Goal: Task Accomplishment & Management: Use online tool/utility

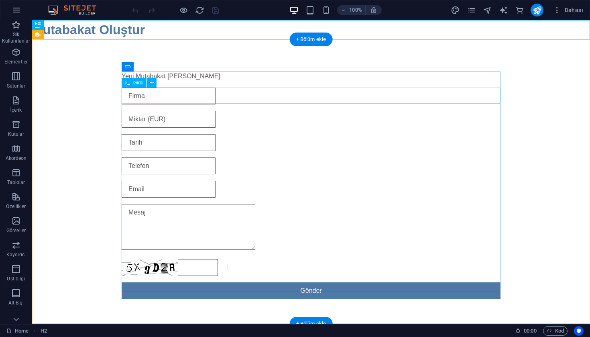
click at [182, 100] on div at bounding box center [311, 95] width 379 height 17
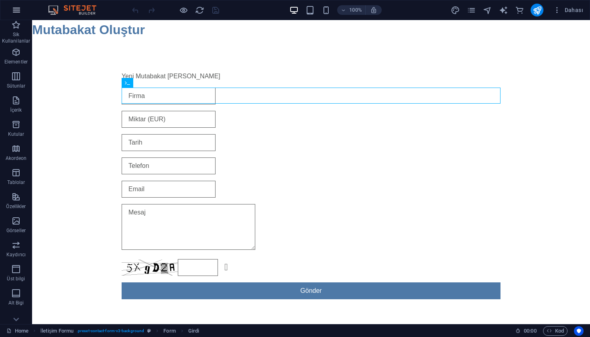
click at [23, 16] on button "button" at bounding box center [16, 9] width 19 height 19
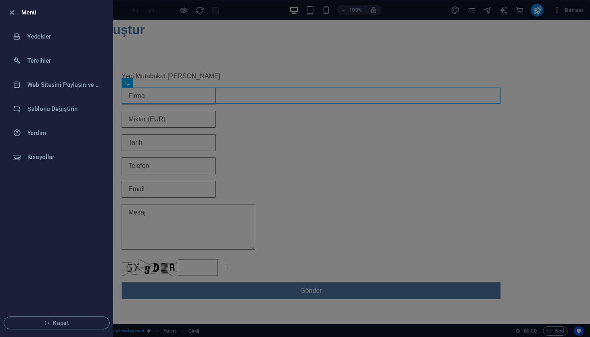
click at [195, 59] on div at bounding box center [295, 168] width 590 height 337
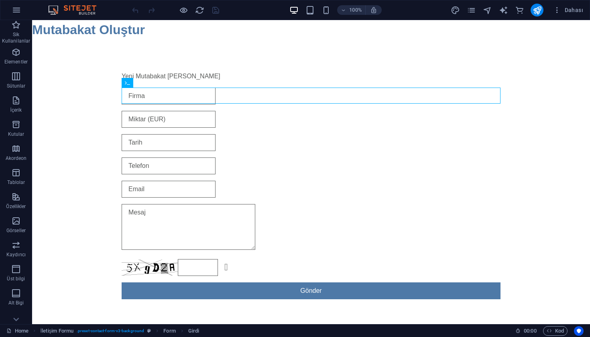
click at [573, 3] on div "100% Dahası" at bounding box center [294, 9] width 589 height 19
click at [566, 13] on span "Dahası" at bounding box center [568, 10] width 30 height 8
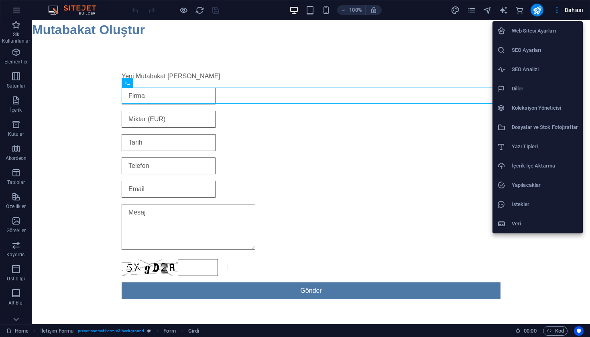
click at [528, 26] on h6 "Web Sitesi Ayarları" at bounding box center [544, 31] width 66 height 10
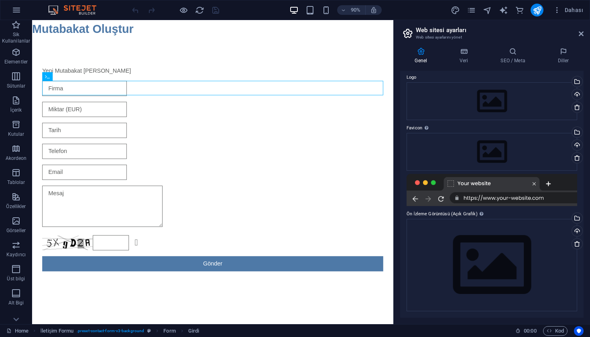
scroll to position [26, 0]
click at [519, 41] on div "Genel Veri SEO / Meta Diller Web Sitesi Adı mutabakat.remondis.tr Logo Dosyalar…" at bounding box center [491, 182] width 196 height 283
click at [473, 49] on icon at bounding box center [464, 51] width 38 height 8
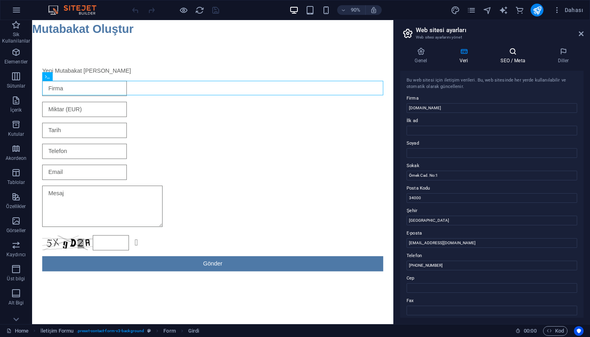
click at [511, 58] on h4 "SEO / Meta" at bounding box center [514, 55] width 57 height 17
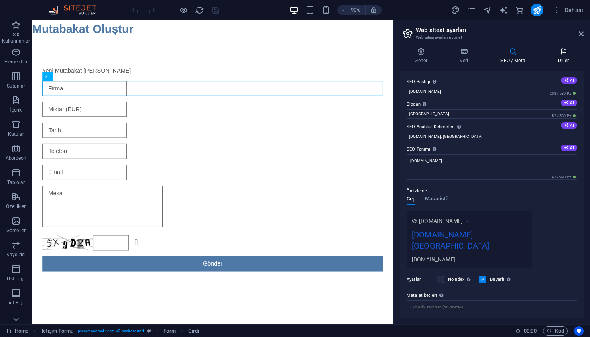
click at [562, 58] on h4 "Diller" at bounding box center [563, 55] width 41 height 17
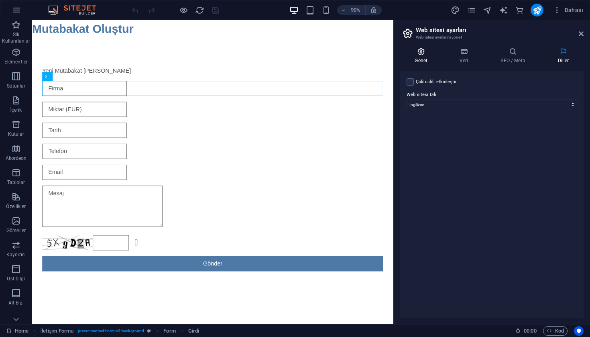
click at [417, 57] on h4 "Genel" at bounding box center [422, 55] width 45 height 17
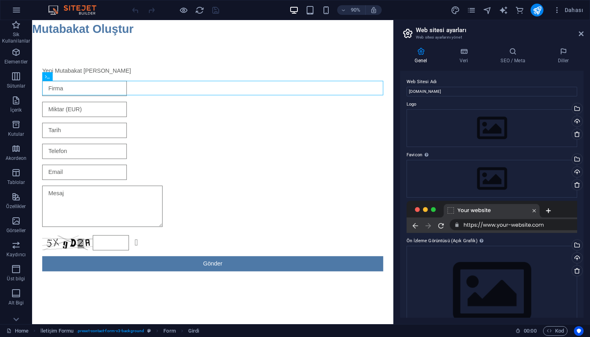
scroll to position [0, 0]
click at [581, 35] on icon at bounding box center [580, 33] width 5 height 6
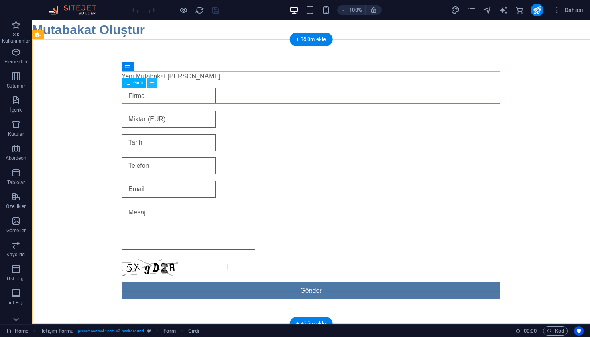
click at [153, 84] on icon at bounding box center [152, 83] width 4 height 8
click at [156, 94] on div at bounding box center [311, 95] width 379 height 17
click at [152, 81] on icon at bounding box center [152, 83] width 4 height 8
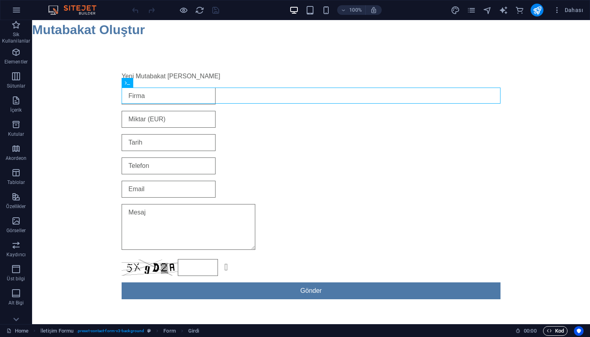
click at [553, 331] on span "Kod" at bounding box center [554, 331] width 17 height 10
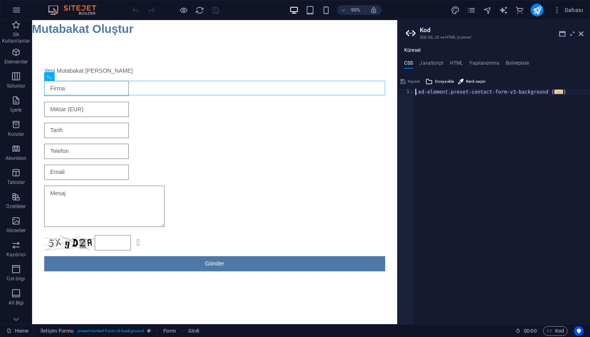
click at [409, 50] on h4 "Küresel" at bounding box center [412, 50] width 16 height 6
click at [435, 82] on span "Dosya ekle" at bounding box center [444, 82] width 19 height 10
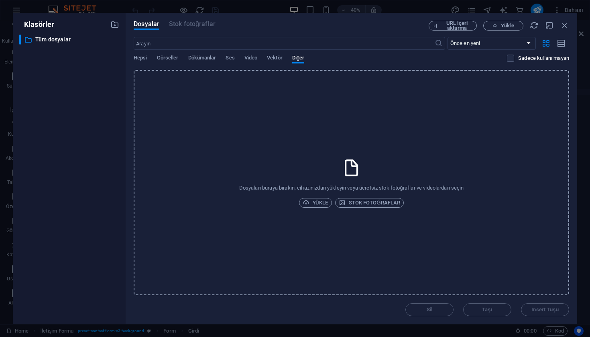
click at [281, 97] on div "Dosyaları buraya bırakın, cihazınızdan yükleyin veya ücretsiz stok fotoğraflar …" at bounding box center [351, 182] width 435 height 225
click at [564, 27] on icon "button" at bounding box center [564, 25] width 9 height 9
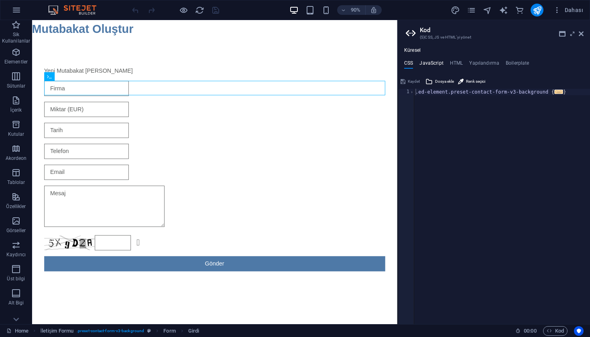
click at [435, 62] on h4 "JavaScript" at bounding box center [431, 64] width 24 height 9
type textarea "?php"
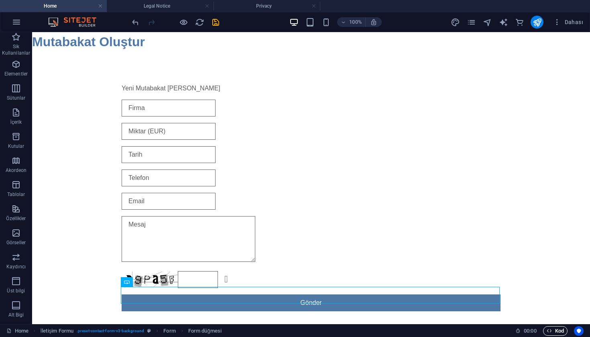
click at [557, 334] on span "Kod" at bounding box center [554, 331] width 17 height 10
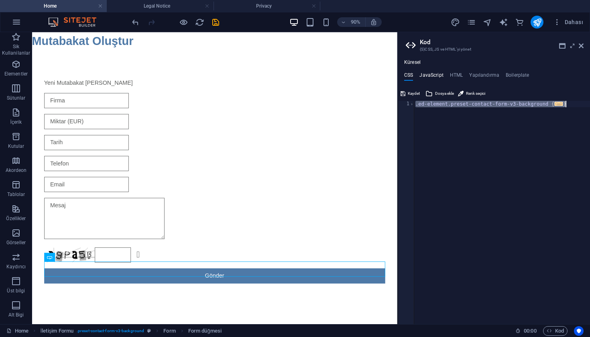
click at [430, 75] on h4 "JavaScript" at bounding box center [431, 76] width 24 height 9
click at [441, 112] on div at bounding box center [502, 219] width 176 height 236
paste textarea "</script>"
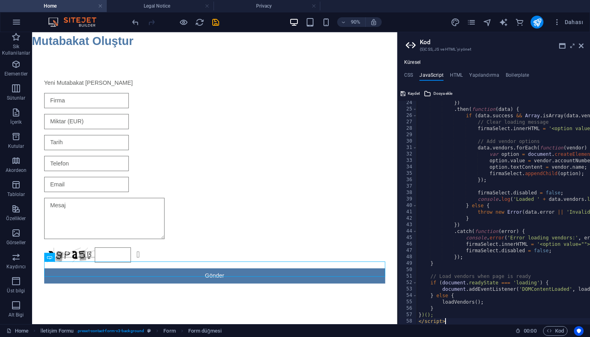
scroll to position [0, 0]
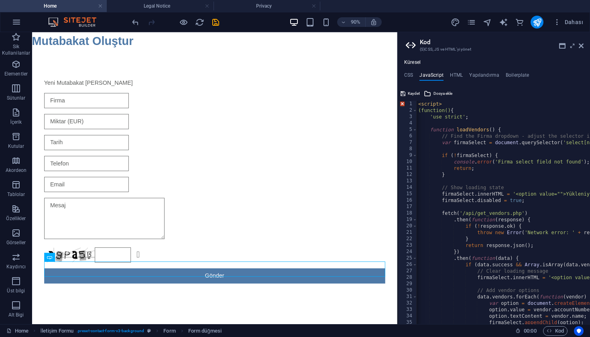
click at [514, 159] on div "< script > (function() { 'use strict' ; function loadVendors ( ) { // Find the …" at bounding box center [557, 219] width 283 height 236
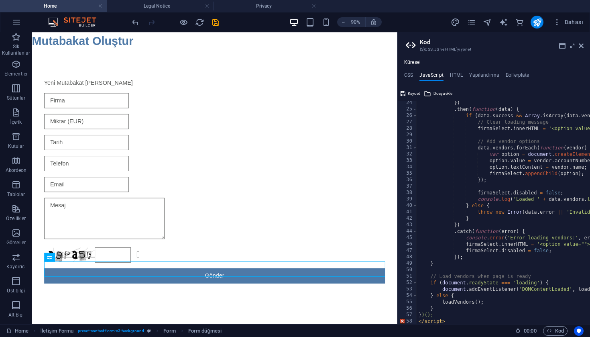
click at [455, 275] on div "}) . then ( function ( data ) { if ( data . success && Array . isArray ( data .…" at bounding box center [558, 217] width 283 height 236
click at [444, 314] on div "}) . then ( function ( data ) { if ( data . success && Array . isArray ( data .…" at bounding box center [558, 217] width 283 height 236
type textarea "})();"
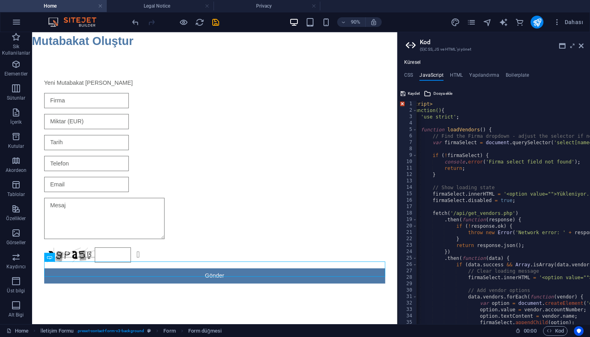
scroll to position [0, 9]
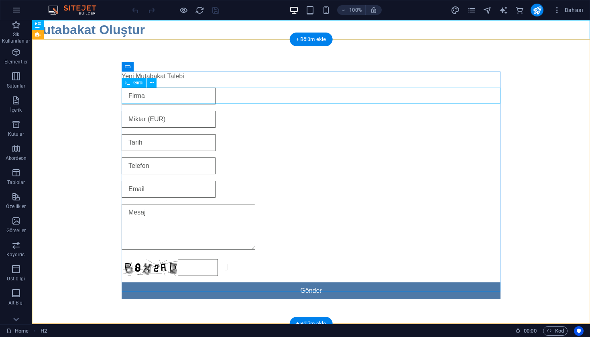
click at [339, 90] on div at bounding box center [311, 95] width 379 height 17
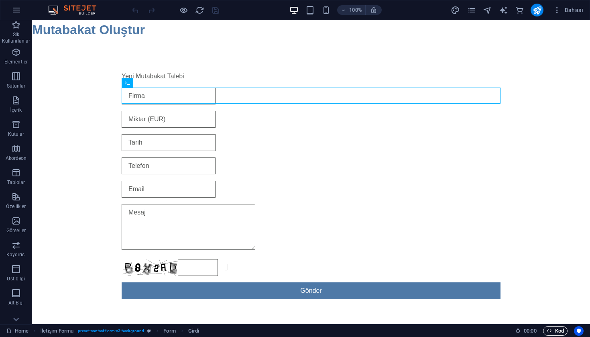
click at [551, 333] on span "Kod" at bounding box center [554, 331] width 17 height 10
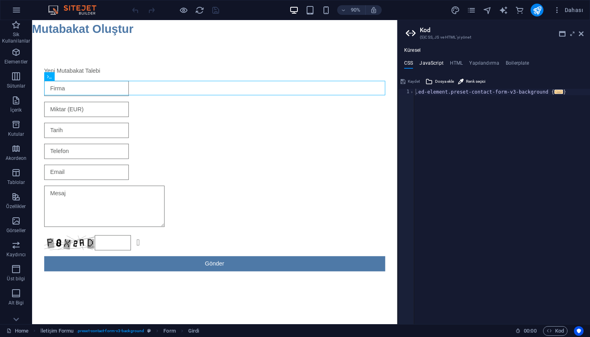
click at [432, 60] on h4 "JavaScript" at bounding box center [431, 64] width 24 height 9
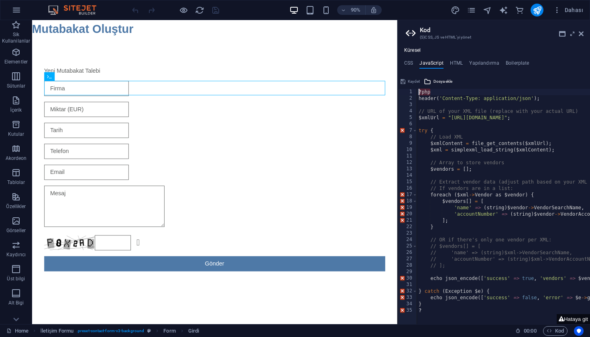
click at [459, 119] on div "? php header ( 'Content-Type: application/json' ) ; // URL of your XML file (re…" at bounding box center [524, 213] width 215 height 248
click at [461, 150] on div "? php header ( 'Content-Type: application/json' ) ; // URL of your XML file (re…" at bounding box center [524, 213] width 215 height 248
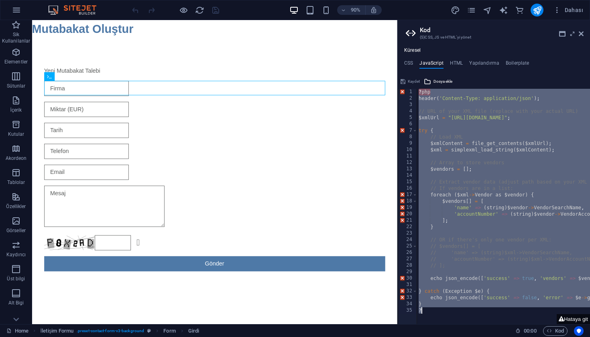
paste textarea "</script>"
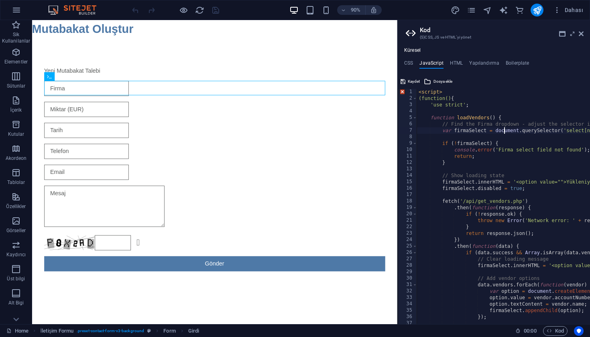
click at [504, 128] on div "< script > (function() { 'use strict' ; function loadVendors ( ) { // Find the …" at bounding box center [558, 213] width 283 height 248
click at [419, 93] on div "< script > (function() { 'use strict' ; function loadVendors ( ) { // Find the …" at bounding box center [558, 213] width 283 height 248
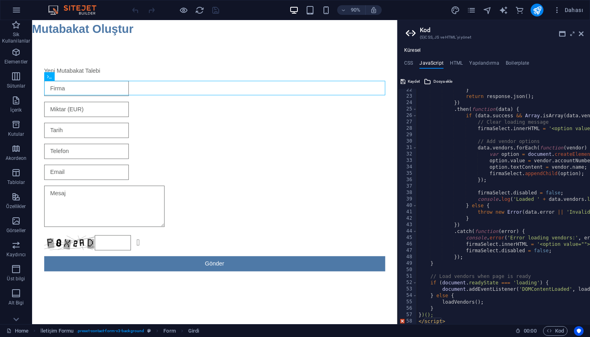
click at [456, 195] on div "} return response . json ( ) ; }) . then ( function ( data ) { if ( data . succ…" at bounding box center [558, 211] width 283 height 248
type textarea "firmaSelect.disabled = false;"
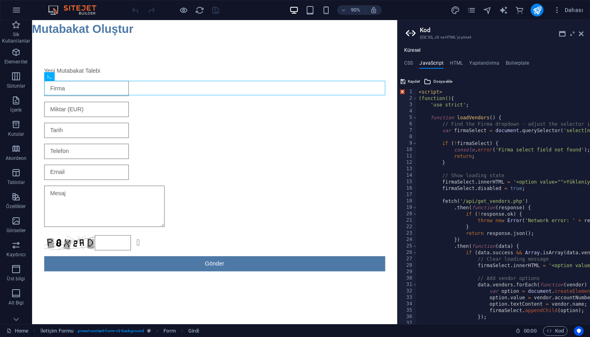
scroll to position [0, 0]
click at [416, 82] on span "Kaydet" at bounding box center [414, 82] width 12 height 10
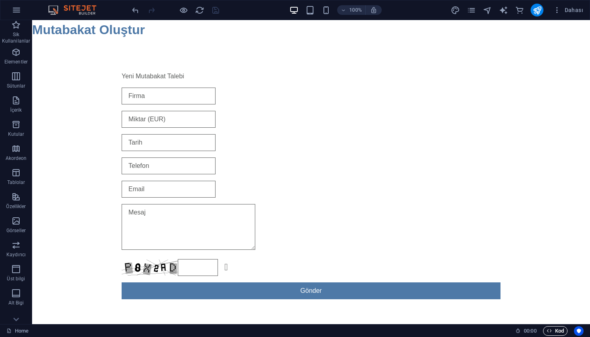
click at [554, 331] on span "Kod" at bounding box center [554, 331] width 17 height 10
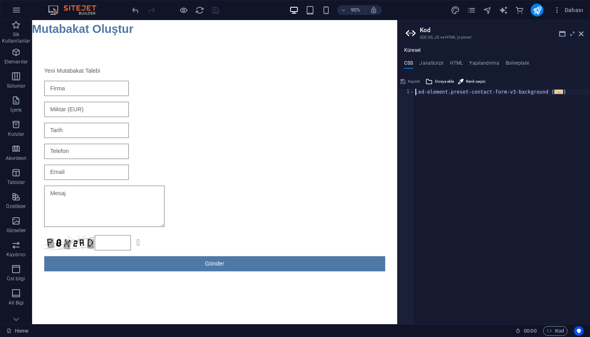
click at [435, 59] on div "Küresel CSS JavaScript HTML Yapılandırma Boilerplate .ed-element.preset-contact…" at bounding box center [494, 185] width 192 height 276
click at [434, 61] on h4 "JavaScript" at bounding box center [431, 64] width 24 height 9
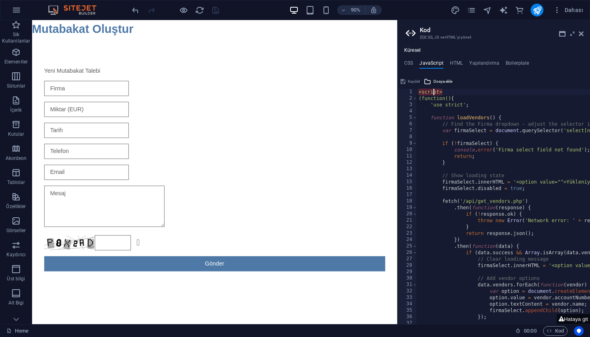
click at [434, 94] on div "< script > (function() { 'use strict' ; function loadVendors ( ) { // Find the …" at bounding box center [558, 213] width 283 height 248
click at [443, 93] on div "< script > (function() { 'use strict' ; function loadVendors ( ) { // Find the …" at bounding box center [558, 213] width 283 height 248
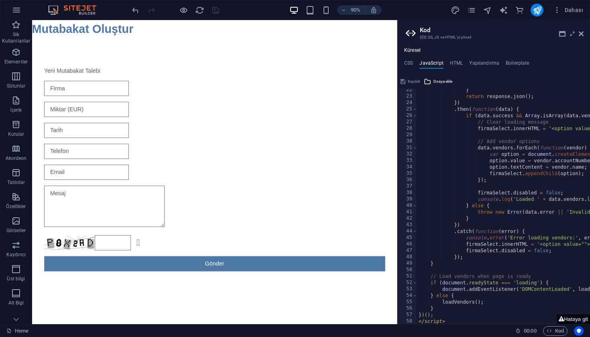
scroll to position [137, 0]
click at [441, 312] on div "} return response . json ( ) ; }) . then ( function ( data ) { if ( data . succ…" at bounding box center [558, 211] width 283 height 248
type textarea "})();"
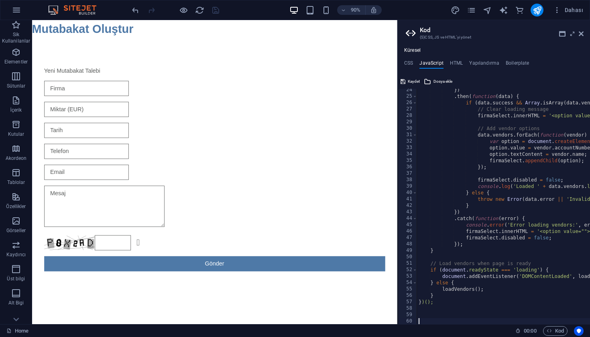
scroll to position [156, 0]
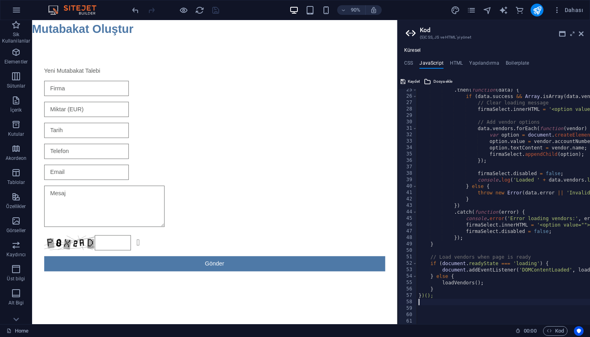
paste textarea "</script>"
click at [496, 223] on div ". then ( function ( data ) { if ( data . success && Array . isArray ( data . ve…" at bounding box center [558, 211] width 283 height 248
type textarea "firmaSelect.innerHTML = '<option value="">Hata: Firmalar yüklenemedi</option>';"
click at [434, 312] on div ". then ( function ( data ) { if ( data . success && Array . isArray ( data . ve…" at bounding box center [558, 211] width 283 height 248
type textarea "</script>"
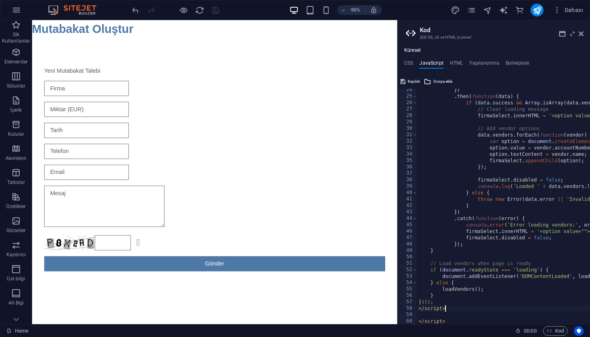
scroll to position [0, 3]
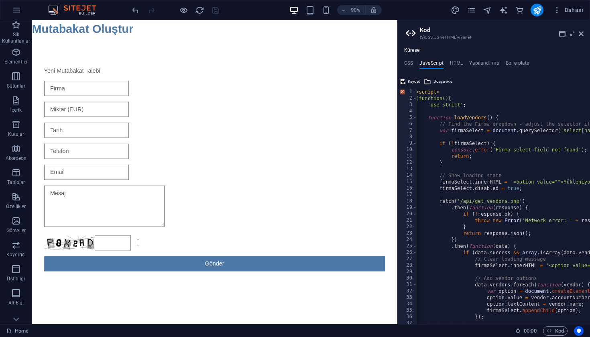
click at [480, 195] on div "< script > (function() { 'use strict' ; function loadVendors ( ) { // Find the …" at bounding box center [555, 213] width 283 height 248
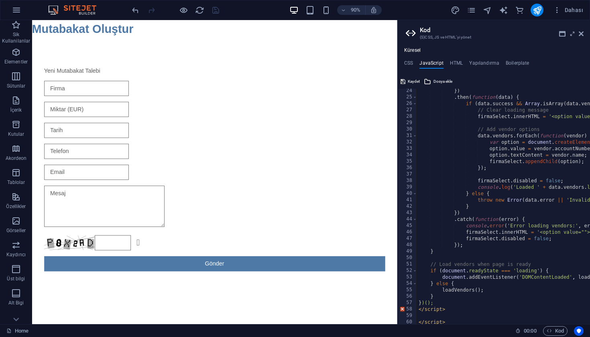
scroll to position [0, 2]
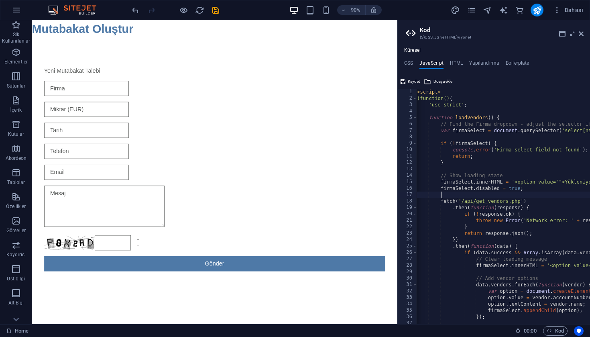
click at [456, 132] on div "< script > (function() { 'use strict' ; function loadVendors ( ) { // Find the …" at bounding box center [556, 213] width 283 height 248
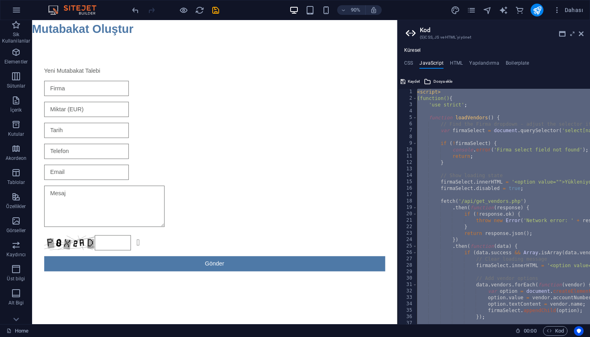
paste textarea "})();"
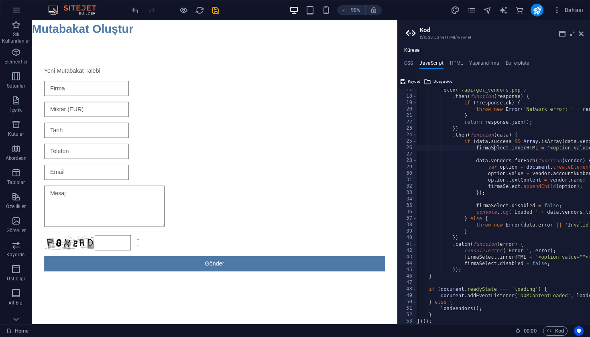
click at [494, 146] on div "fetch ( '/api/get_vendors.php' ) . then ( function ( response ) { if ( ! respon…" at bounding box center [547, 211] width 265 height 248
type textarea "firmaSelect.innerHTML = '<option value="">Firma seçiniz...</option>';"
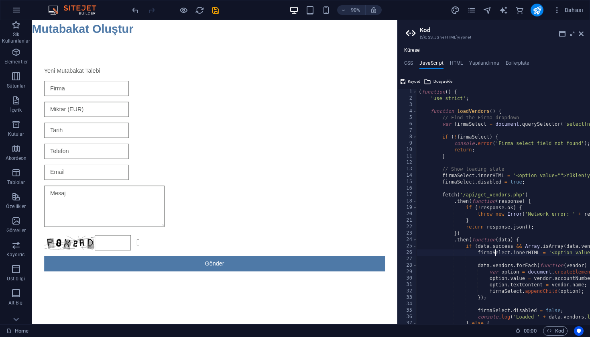
scroll to position [0, 0]
click at [532, 105] on div "( function ( ) { 'use strict' ; function loadVendors ( ) { // Find the Firma dr…" at bounding box center [549, 213] width 265 height 248
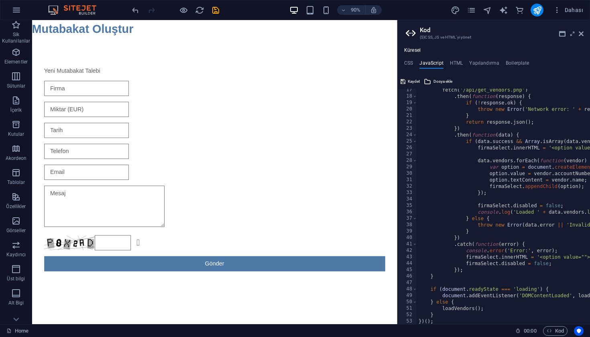
click at [454, 236] on div "fetch ( '/api/get_vendors.php' ) . then ( function ( response ) { if ( ! respon…" at bounding box center [549, 211] width 265 height 248
type textarea "})"
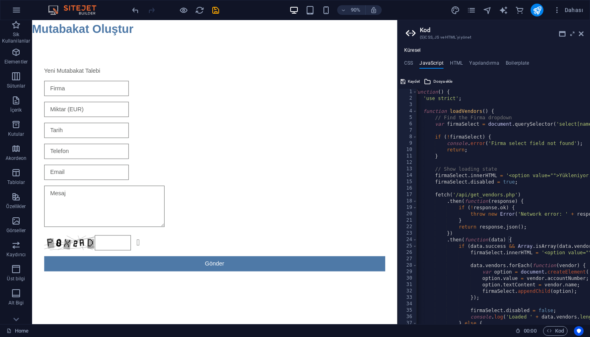
scroll to position [0, 0]
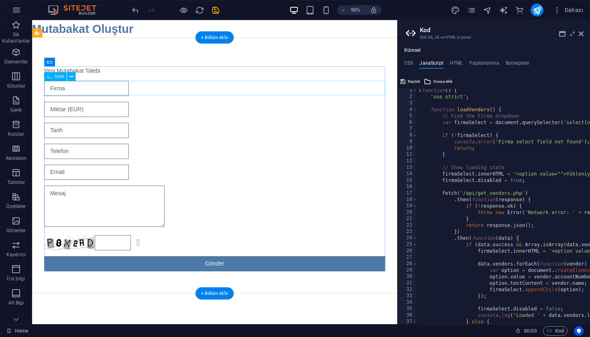
click at [93, 95] on div at bounding box center [235, 95] width 379 height 17
click at [70, 79] on icon at bounding box center [71, 77] width 4 height 8
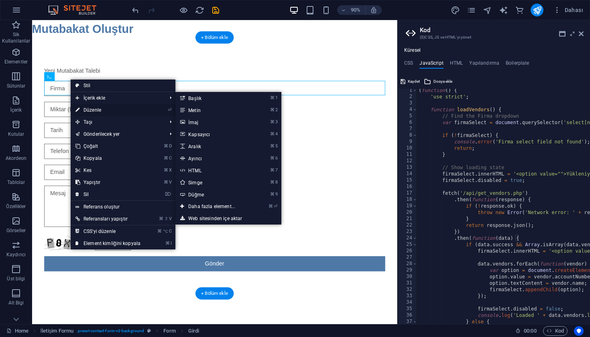
click at [104, 111] on link "⏎ Düzenle" at bounding box center [108, 110] width 75 height 12
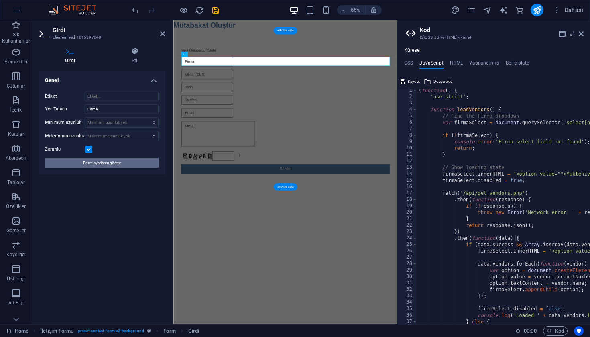
click at [92, 164] on span "Form ayarlarını göster" at bounding box center [102, 163] width 38 height 10
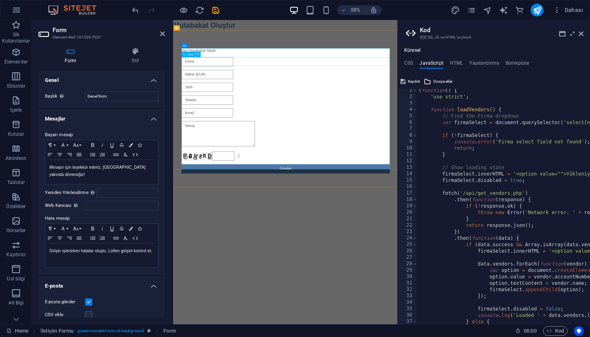
click at [229, 96] on input "text" at bounding box center [235, 95] width 94 height 17
click at [282, 99] on input "text" at bounding box center [235, 95] width 94 height 17
click at [282, 96] on input "text" at bounding box center [235, 95] width 94 height 17
click at [282, 97] on input "text" at bounding box center [235, 95] width 94 height 17
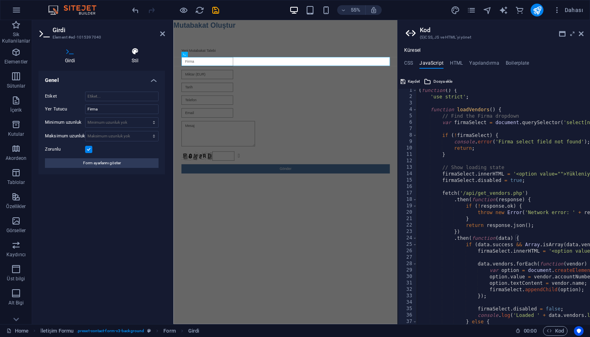
click at [140, 50] on icon at bounding box center [135, 51] width 60 height 8
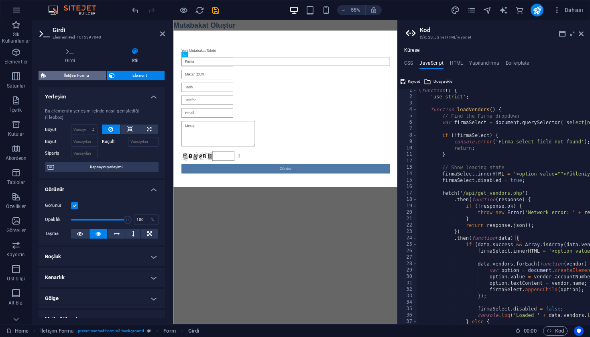
click at [79, 78] on span "İletişim Formu" at bounding box center [76, 76] width 55 height 10
select select "rem"
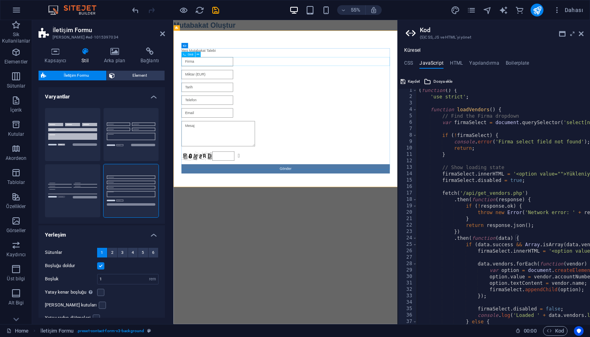
click at [245, 94] on input "text" at bounding box center [235, 95] width 94 height 17
click at [198, 57] on icon at bounding box center [198, 54] width 2 height 5
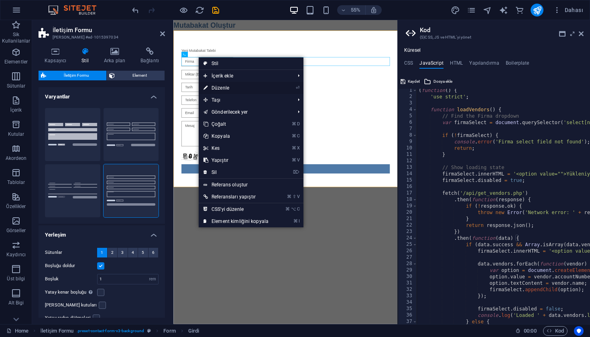
click at [221, 86] on link "⏎ Düzenle" at bounding box center [236, 88] width 75 height 12
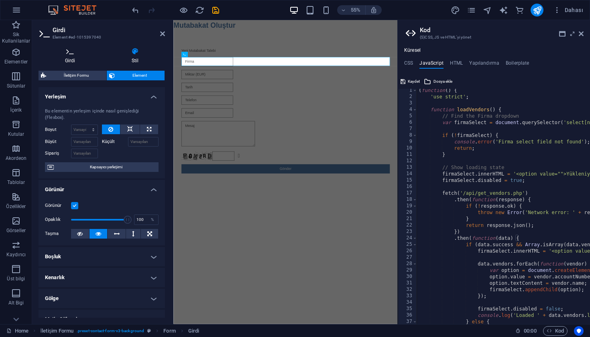
click at [73, 56] on h4 "Girdi" at bounding box center [72, 55] width 67 height 17
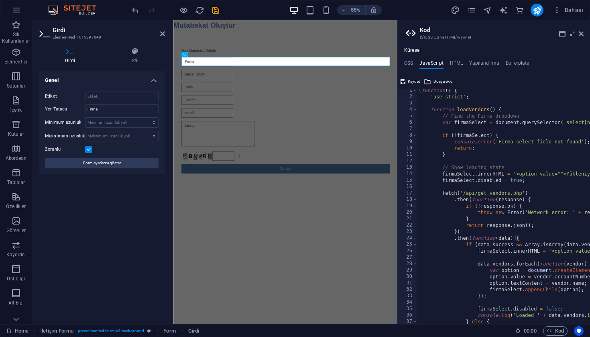
click at [143, 47] on div "Girdi Stil Genel Etiket Yer Tutucu Firma Minimum uzunluk Minimum uzunluk yok ka…" at bounding box center [101, 182] width 139 height 283
click at [141, 51] on icon at bounding box center [135, 51] width 60 height 8
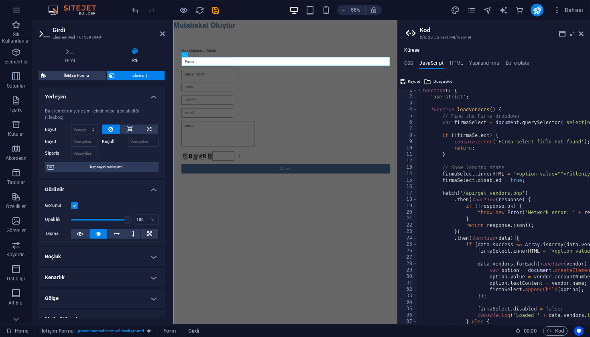
click at [304, 331] on html "Skip to main content Mutabakat Oluştur Yeni Mutabakat [PERSON_NAME] Okunaksız m…" at bounding box center [376, 175] width 407 height 311
